Goal: Communication & Community: Connect with others

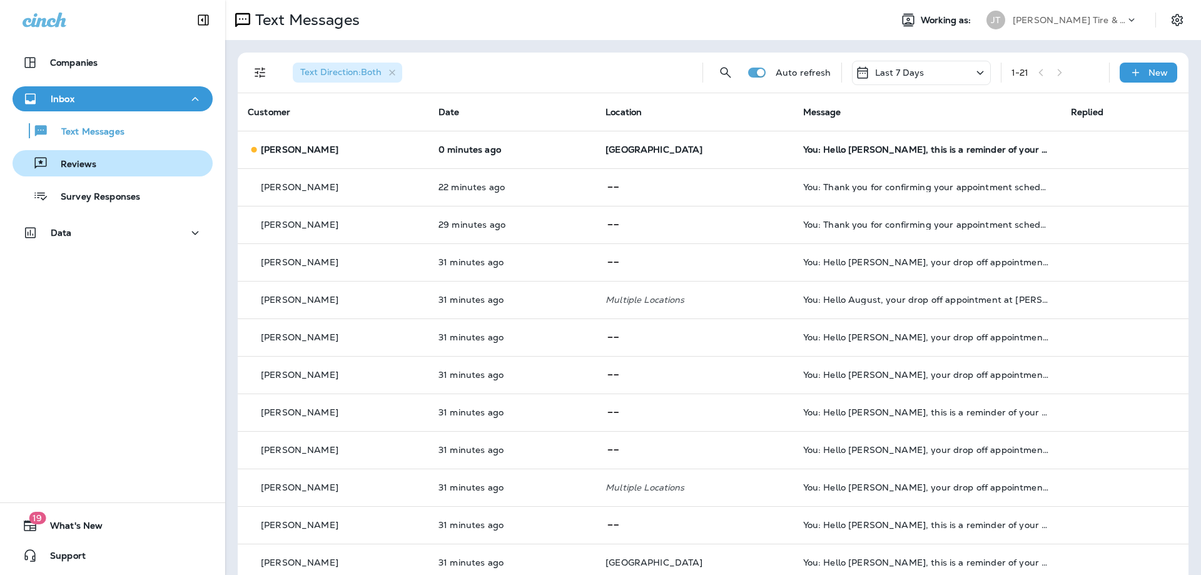
click at [115, 161] on div "Reviews" at bounding box center [113, 163] width 190 height 19
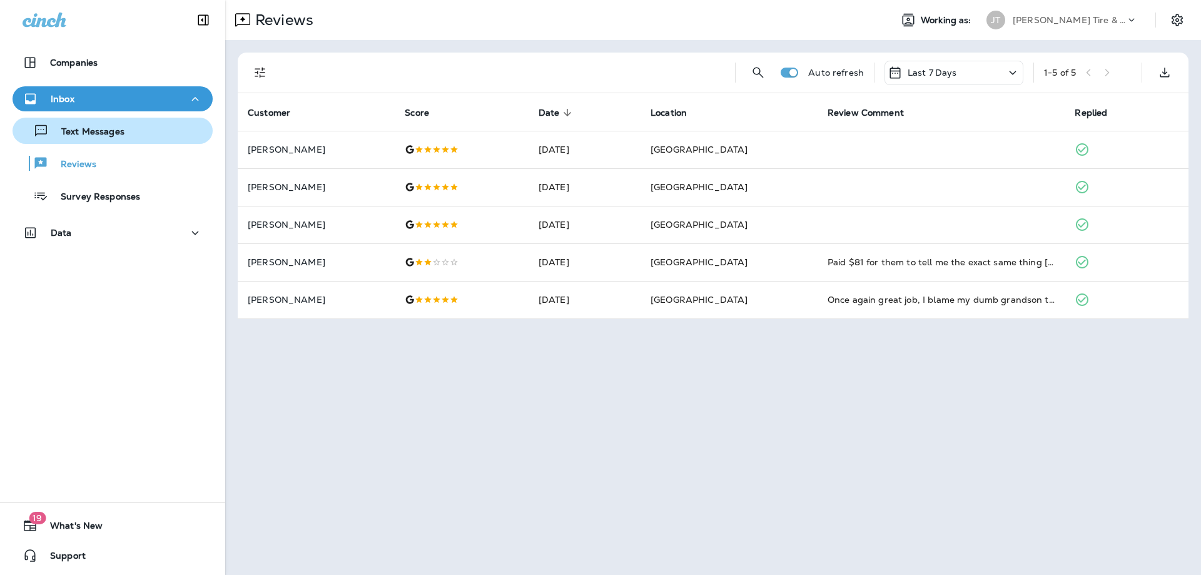
click at [124, 134] on p "Text Messages" at bounding box center [87, 132] width 76 height 12
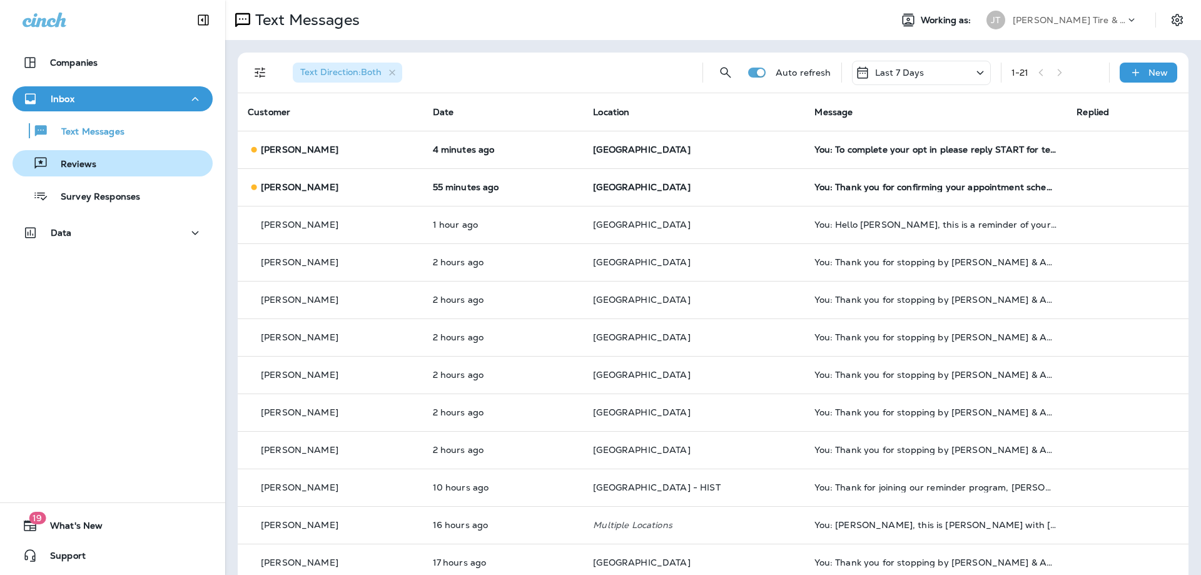
click at [160, 168] on div "Reviews" at bounding box center [113, 163] width 190 height 19
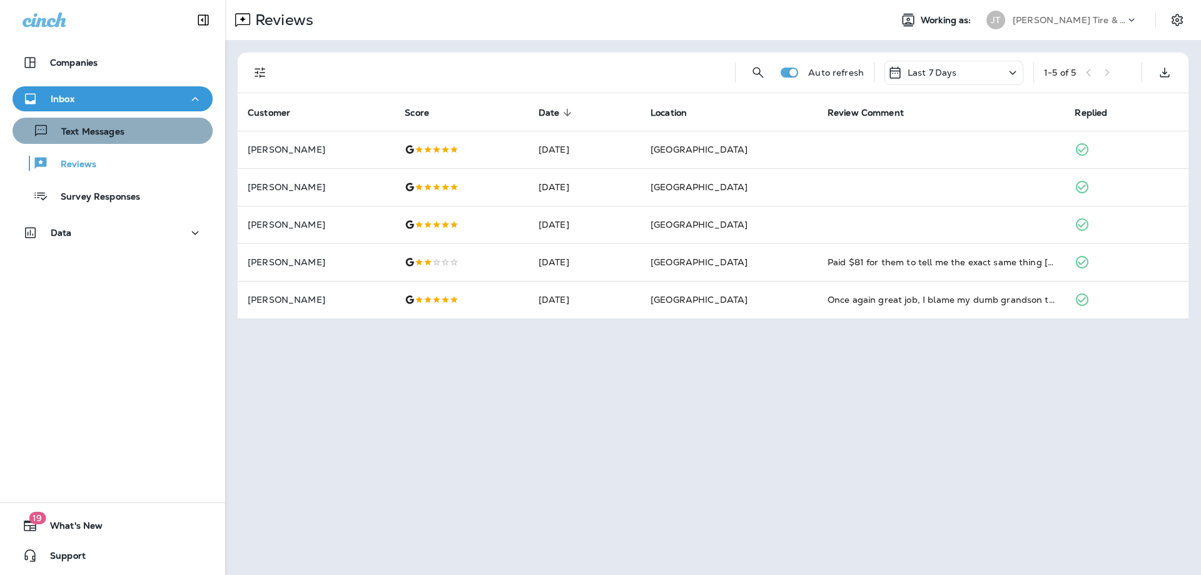
click at [123, 138] on p "Text Messages" at bounding box center [87, 132] width 76 height 12
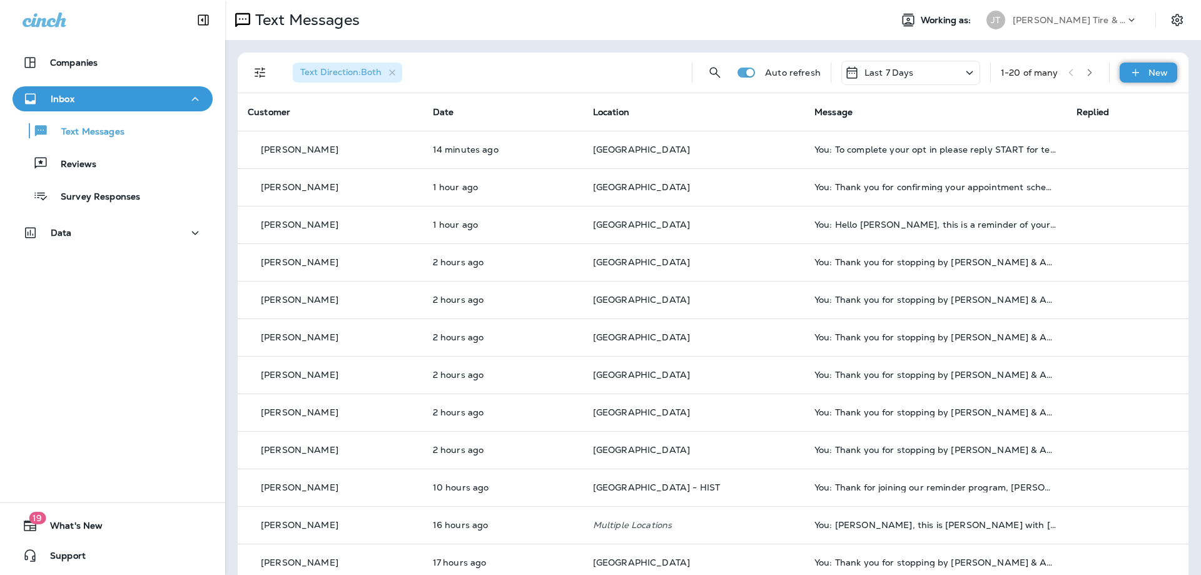
click at [1145, 72] on div "New" at bounding box center [1149, 73] width 58 height 20
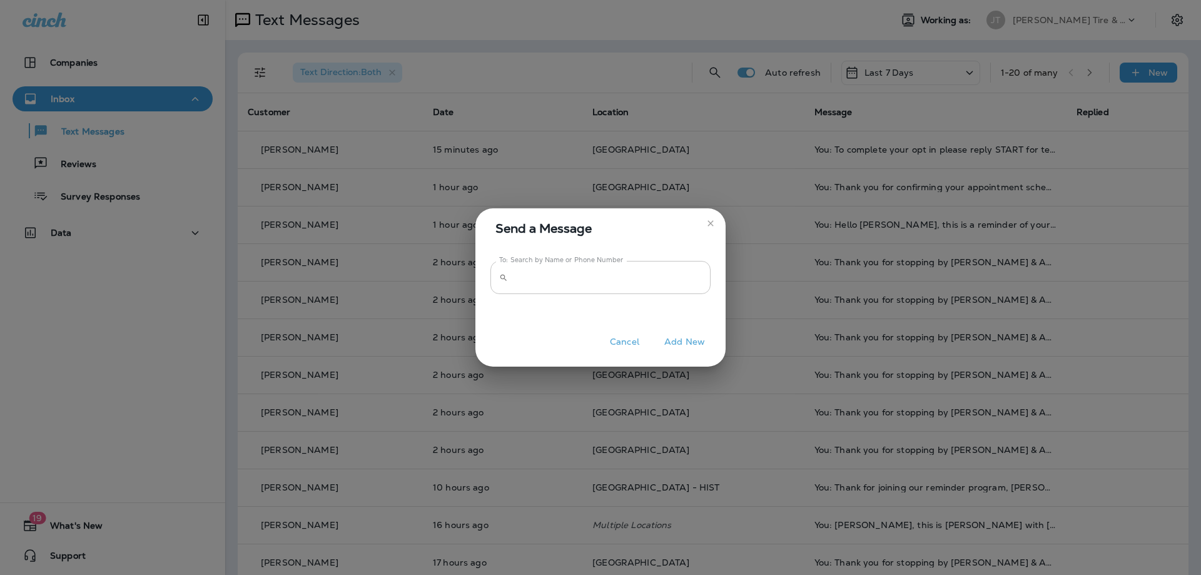
click at [573, 292] on input "To: Search by Name or Phone Number" at bounding box center [612, 277] width 198 height 33
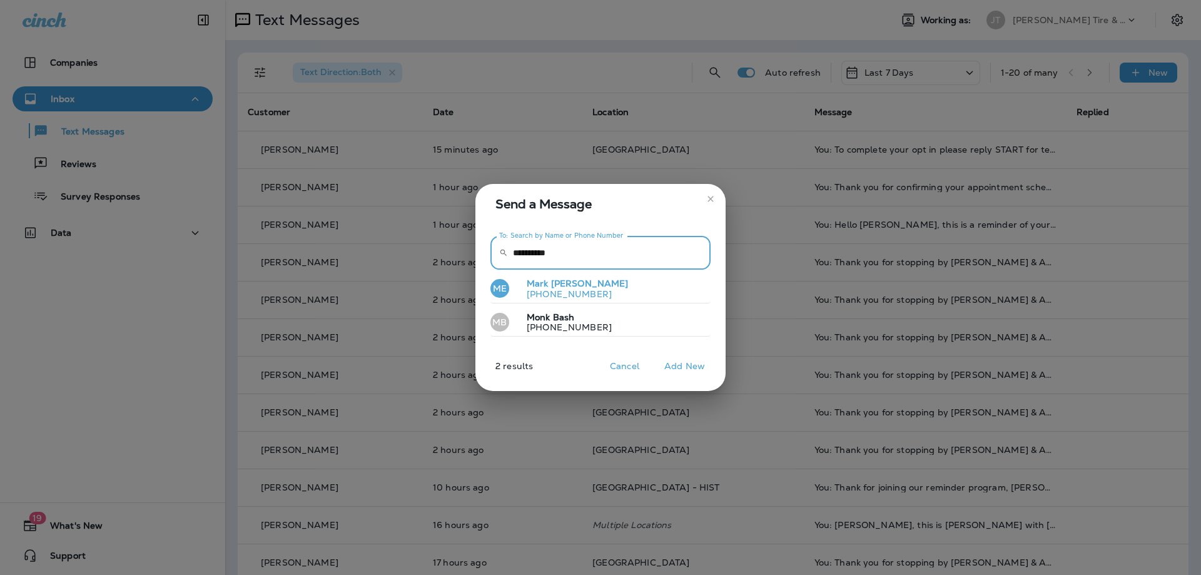
type input "**********"
click at [559, 289] on p "[PHONE_NUMBER]" at bounding box center [573, 294] width 112 height 10
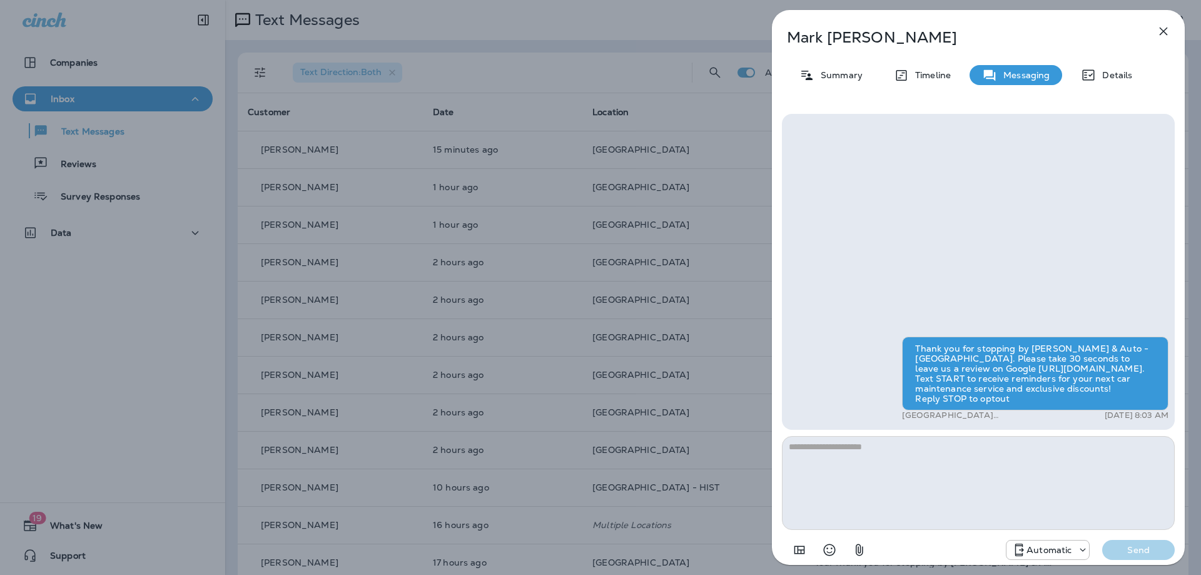
drag, startPoint x: 1167, startPoint y: 28, endPoint x: 1154, endPoint y: 31, distance: 12.9
click at [1168, 28] on icon "button" at bounding box center [1164, 32] width 8 height 8
